Goal: Task Accomplishment & Management: Complete application form

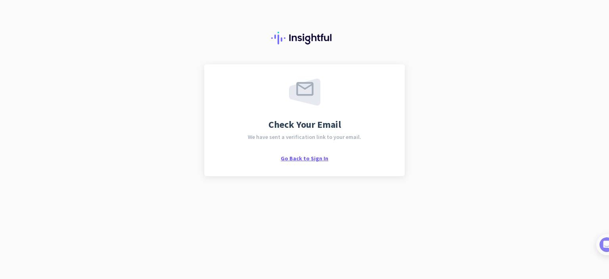
click at [302, 160] on span "Go Back to Sign In" at bounding box center [305, 158] width 48 height 7
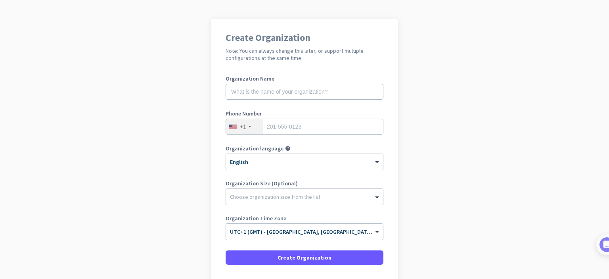
scroll to position [25, 0]
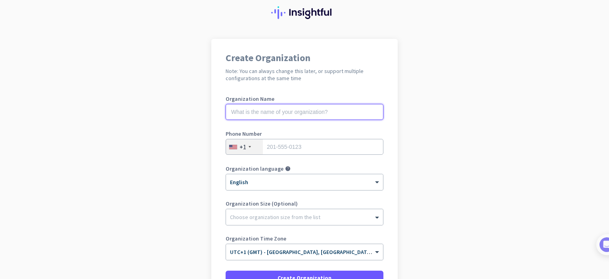
click at [267, 114] on input "text" at bounding box center [305, 112] width 158 height 16
type input "Strive AV"
click at [446, 134] on app-onboarding-organization "Create Organization Note: You can always change this later, or support multiple…" at bounding box center [304, 199] width 609 height 320
click at [325, 219] on div "Choose organization size from the list" at bounding box center [299, 216] width 147 height 7
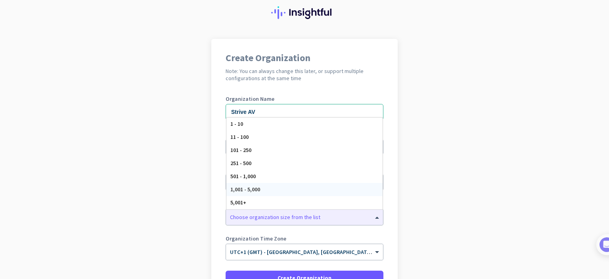
click at [466, 150] on app-onboarding-organization "Create Organization Note: You can always change this later, or support multiple…" at bounding box center [304, 199] width 609 height 320
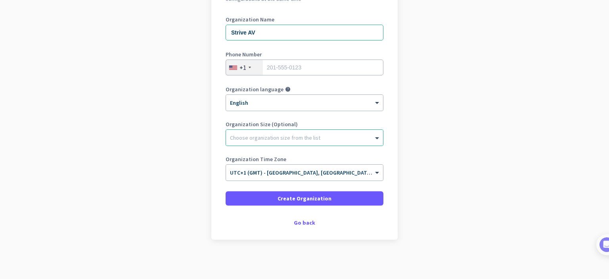
scroll to position [0, 0]
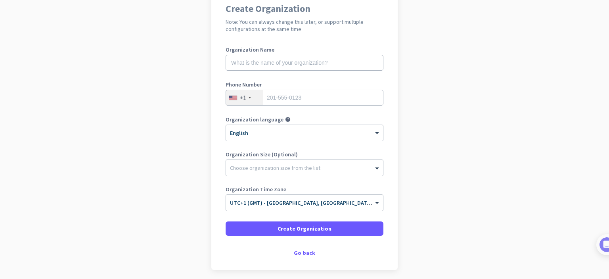
scroll to position [105, 0]
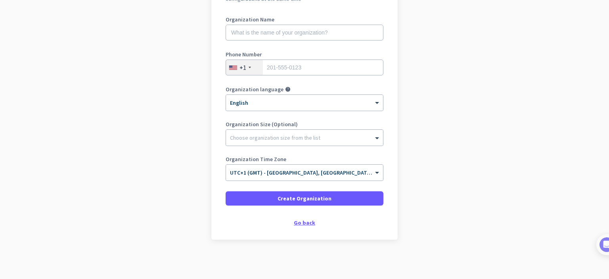
click at [306, 221] on div "Go back" at bounding box center [305, 223] width 158 height 6
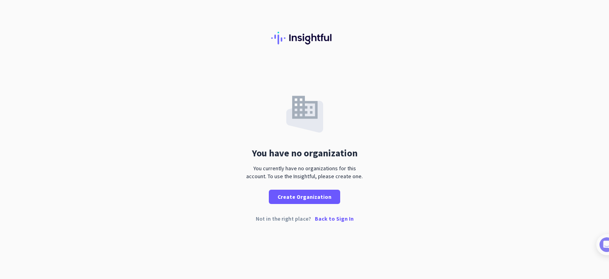
click at [330, 217] on p "Back to Sign In" at bounding box center [334, 219] width 39 height 6
